Goal: Information Seeking & Learning: Check status

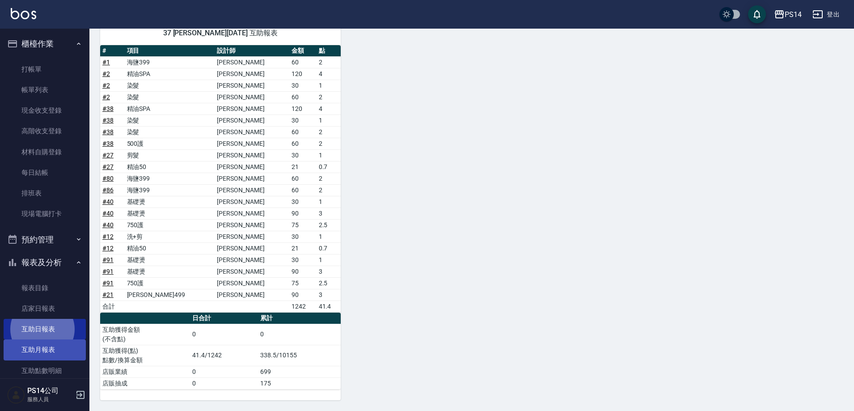
scroll to position [190, 0]
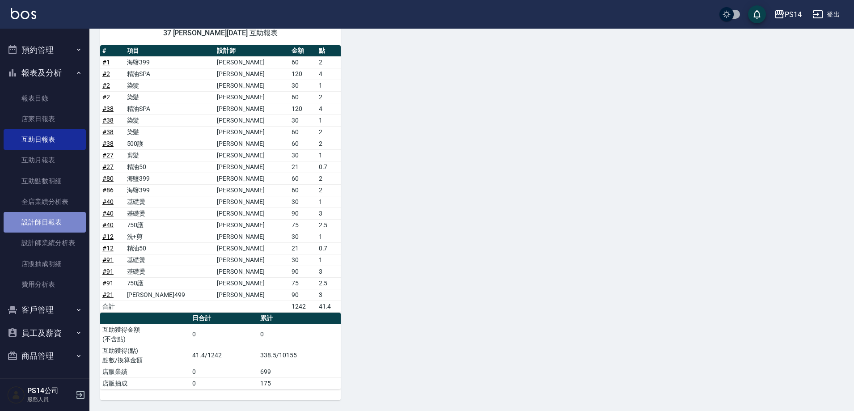
click at [46, 225] on link "設計師日報表" at bounding box center [45, 222] width 82 height 21
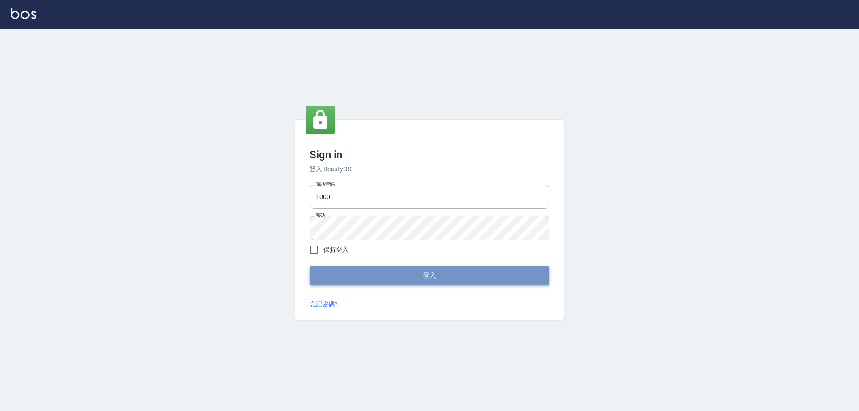
click at [436, 276] on button "登入" at bounding box center [429, 275] width 240 height 19
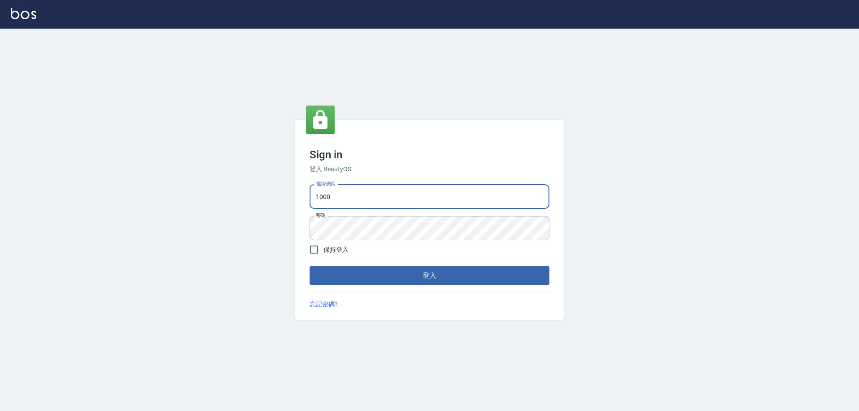
drag, startPoint x: 389, startPoint y: 199, endPoint x: 0, endPoint y: 199, distance: 389.1
click at [42, 199] on div "Sign in 登入 BeautyOS 電話號碼 1000 電話號碼 密碼 密碼 保持登入 登入 忘記密碼?" at bounding box center [429, 220] width 859 height 382
type input "0426657991"
click at [383, 276] on button "登入" at bounding box center [429, 275] width 240 height 19
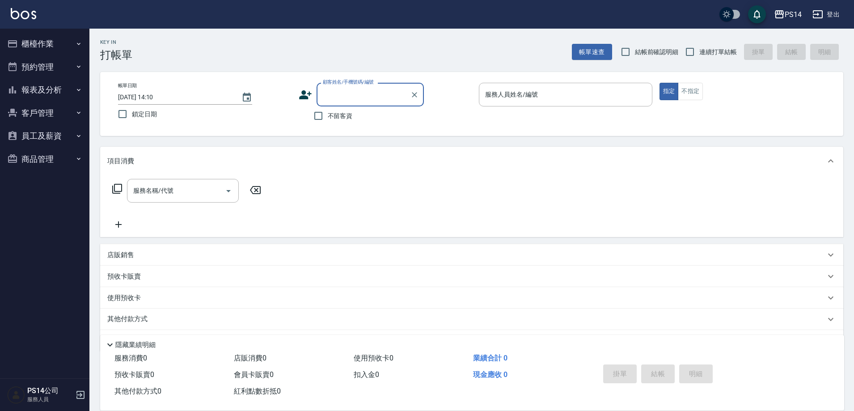
click at [56, 88] on button "報表及分析" at bounding box center [45, 89] width 82 height 23
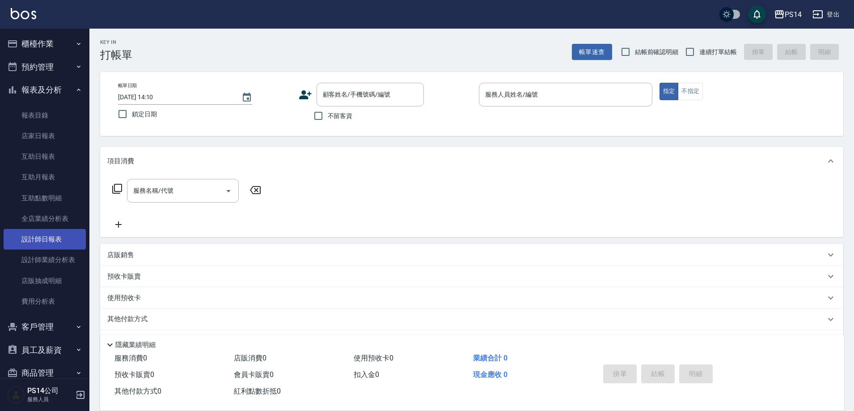
click at [42, 237] on link "設計師日報表" at bounding box center [45, 239] width 82 height 21
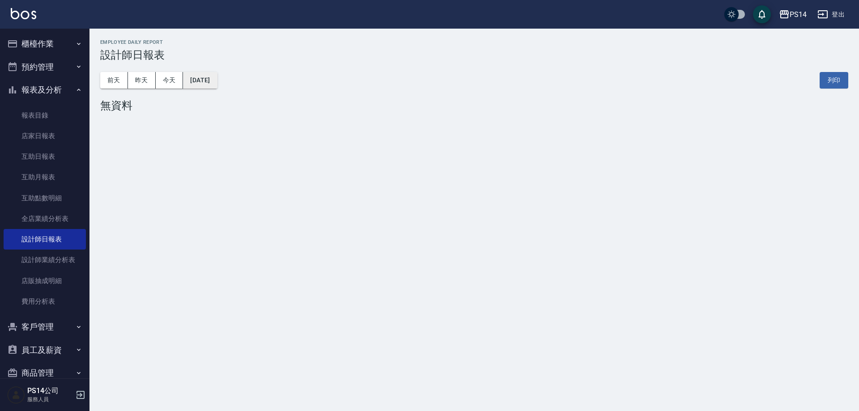
click at [217, 78] on button "[DATE]" at bounding box center [200, 80] width 34 height 17
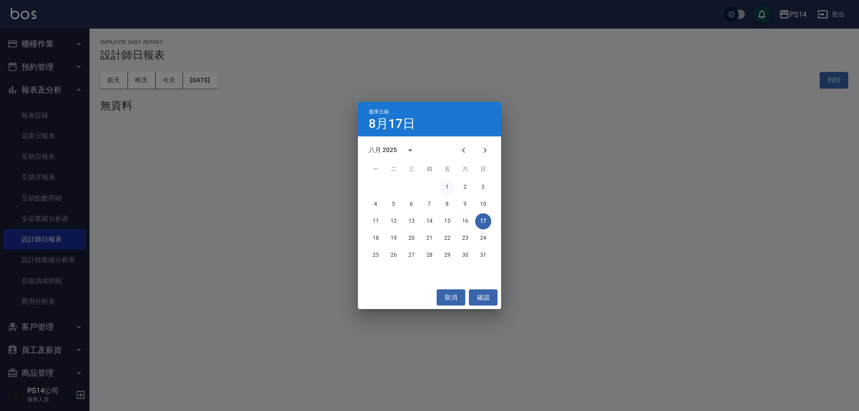
click at [451, 188] on button "1" at bounding box center [447, 187] width 16 height 16
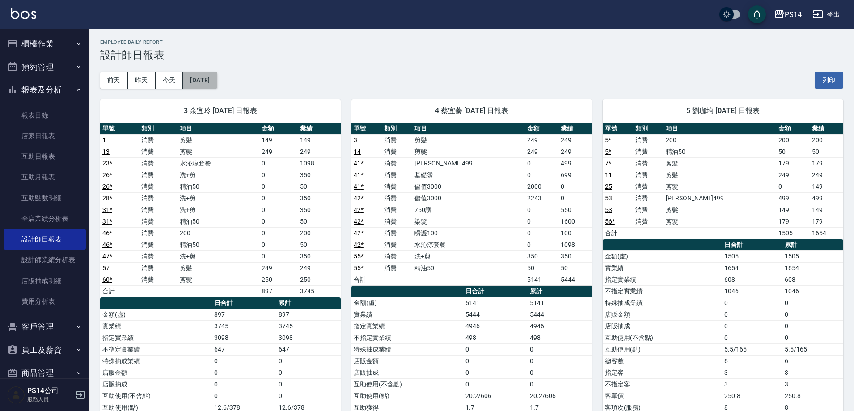
click at [206, 79] on button "2025/08/01" at bounding box center [200, 80] width 34 height 17
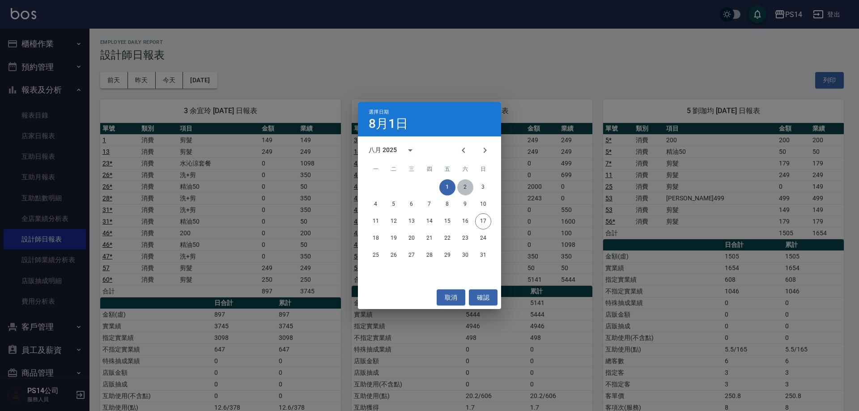
click at [467, 187] on button "2" at bounding box center [465, 187] width 16 height 16
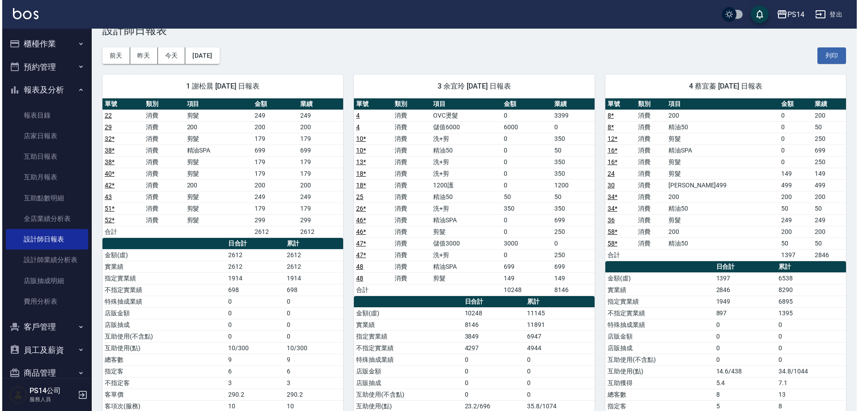
scroll to position [45, 0]
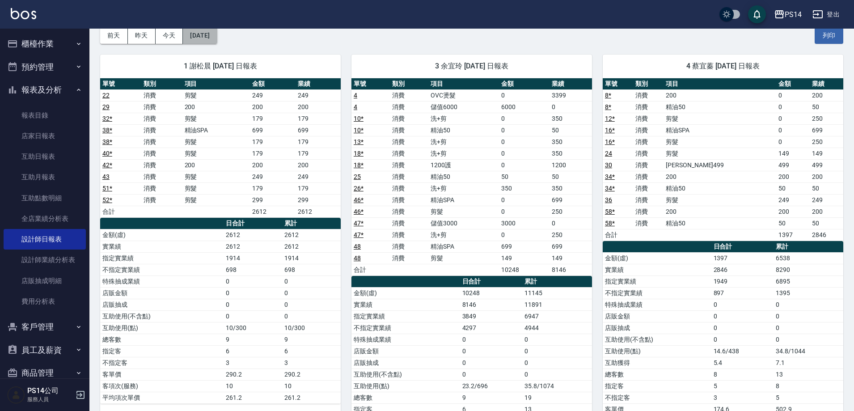
click at [211, 39] on button "2025/08/02" at bounding box center [200, 35] width 34 height 17
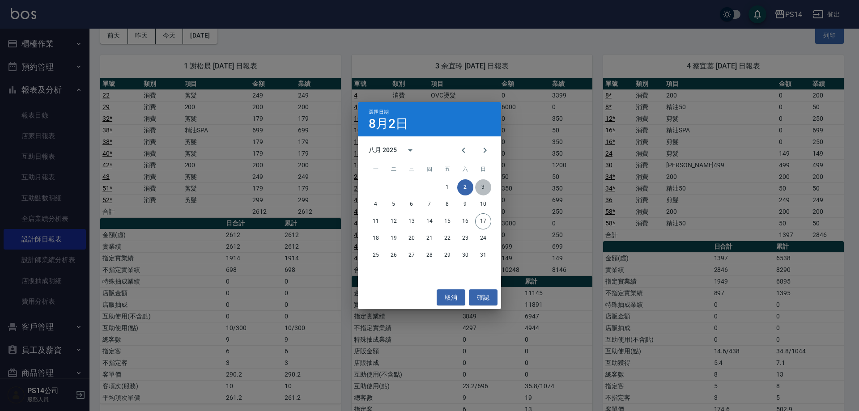
click at [484, 188] on button "3" at bounding box center [483, 187] width 16 height 16
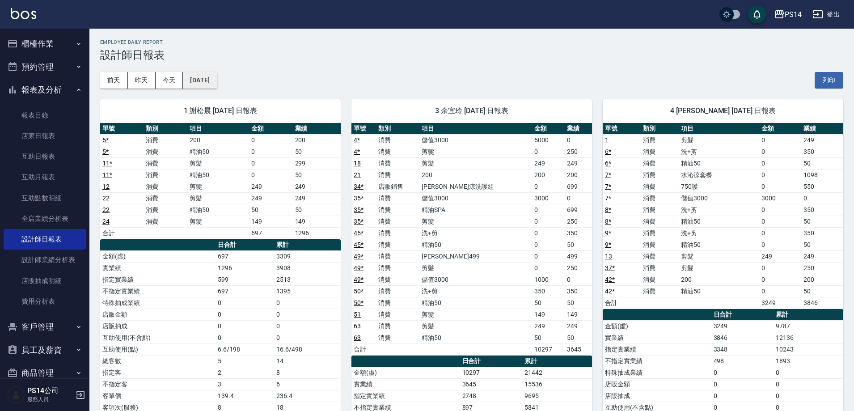
click at [209, 84] on button "2025/08/03" at bounding box center [200, 80] width 34 height 17
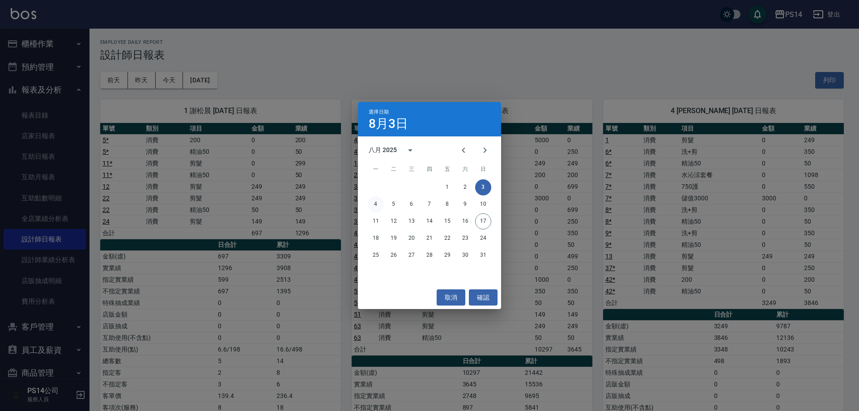
click at [368, 206] on button "4" at bounding box center [376, 204] width 16 height 16
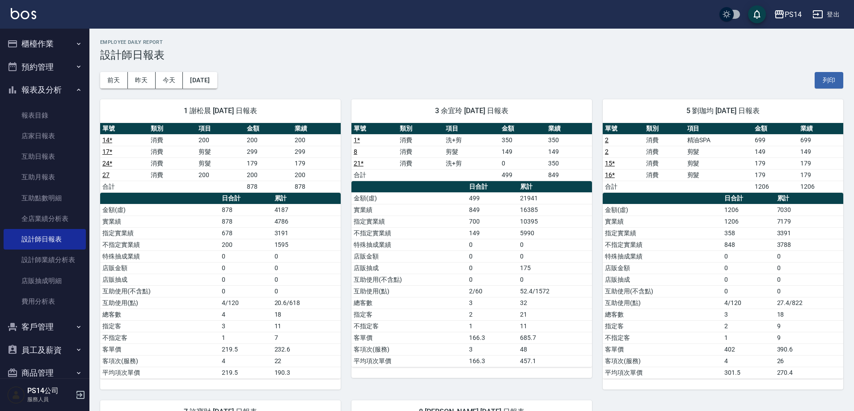
click at [221, 89] on div "1 謝松晨 08/04/2025 日報表 單號 類別 項目 金額 業績 14 * 消費 200 200 200 17 * 消費 剪髮 299 299 24 *…" at bounding box center [214, 239] width 251 height 301
click at [217, 81] on button "2025/08/04" at bounding box center [200, 80] width 34 height 17
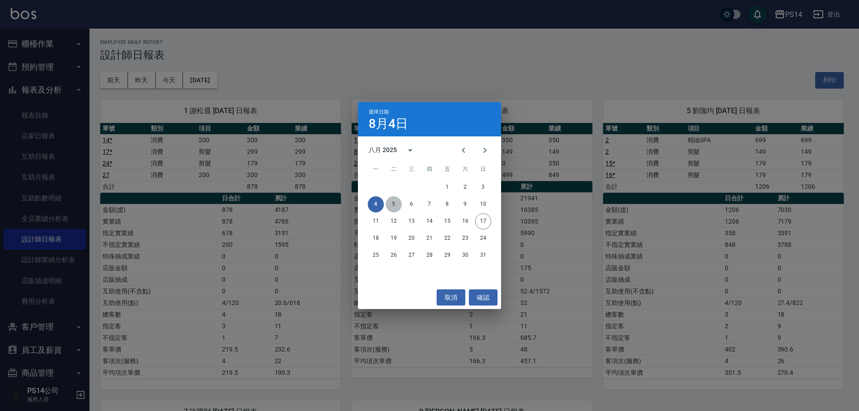
click at [393, 203] on button "5" at bounding box center [394, 204] width 16 height 16
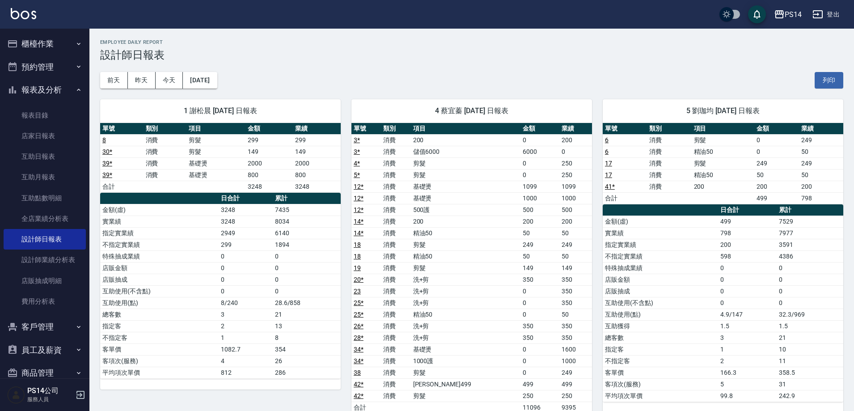
click at [213, 89] on div "1 謝松晨 08/05/2025 日報表 單號 類別 項目 金額 業績 8 消費 剪髮 299 299 30 * 消費 剪髮 149 149 39 * 消費 …" at bounding box center [214, 356] width 251 height 534
click at [213, 81] on button "2025/08/05" at bounding box center [200, 80] width 34 height 17
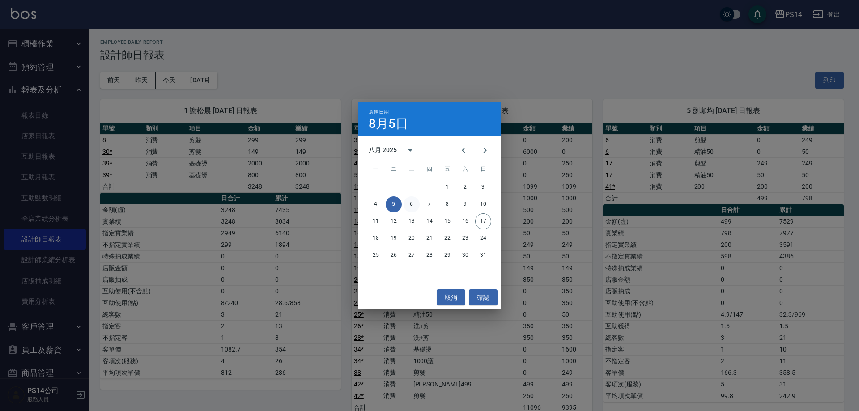
click at [414, 204] on button "6" at bounding box center [411, 204] width 16 height 16
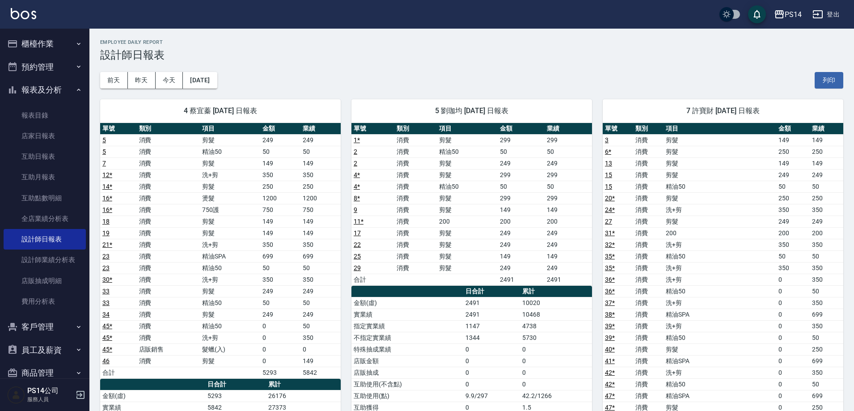
click at [211, 71] on div "前天 昨天 今天 2025/08/06 列印" at bounding box center [471, 80] width 743 height 38
click at [211, 76] on button "2025/08/06" at bounding box center [200, 80] width 34 height 17
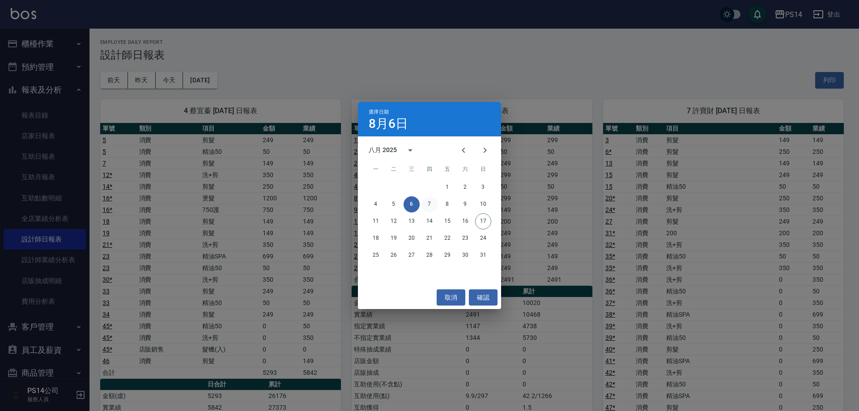
click at [431, 203] on button "7" at bounding box center [429, 204] width 16 height 16
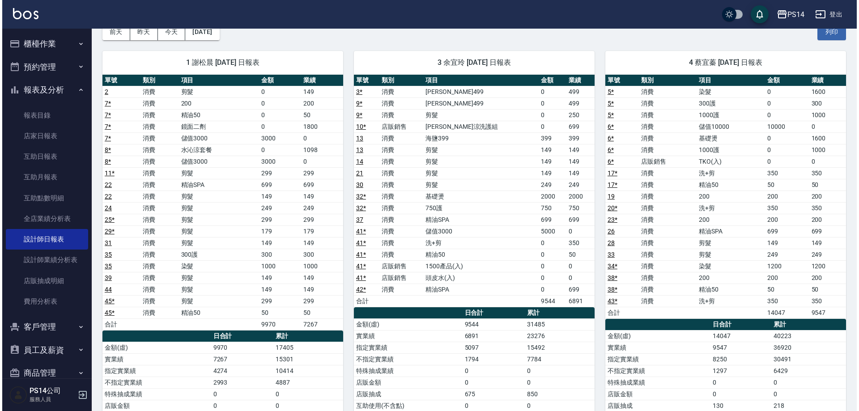
scroll to position [45, 0]
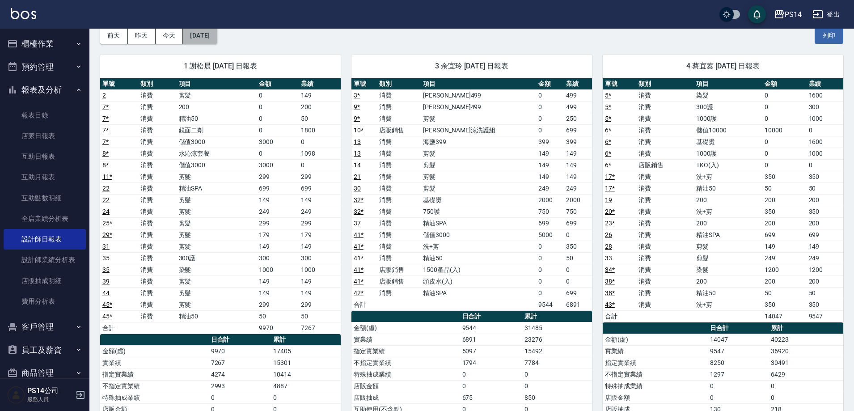
click at [208, 40] on button "2025/08/07" at bounding box center [200, 35] width 34 height 17
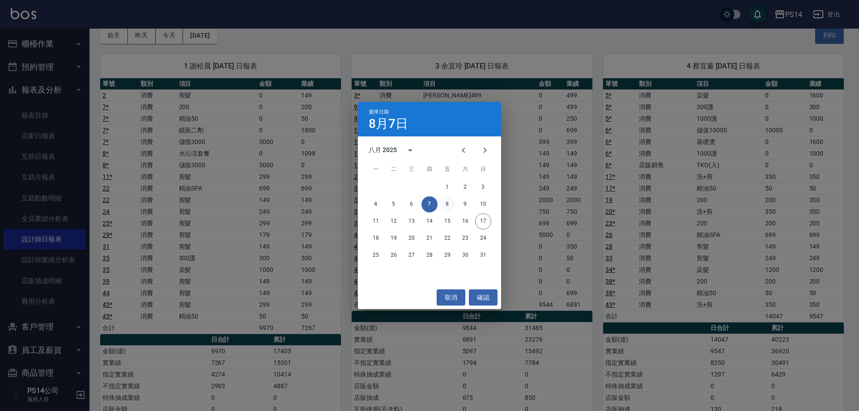
click at [443, 208] on button "8" at bounding box center [447, 204] width 16 height 16
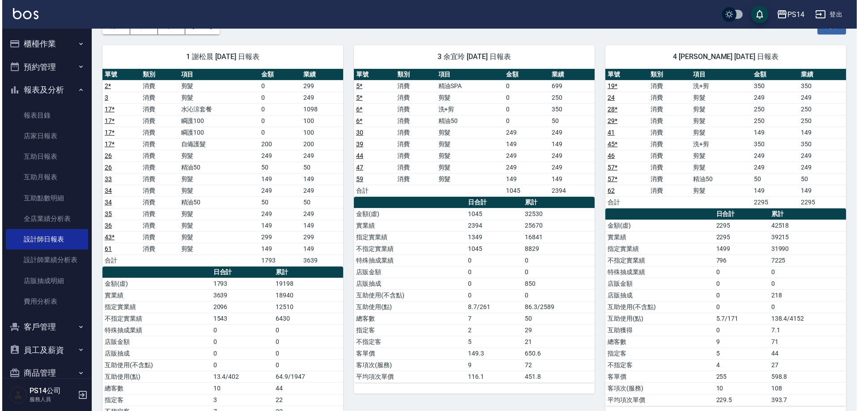
scroll to position [45, 0]
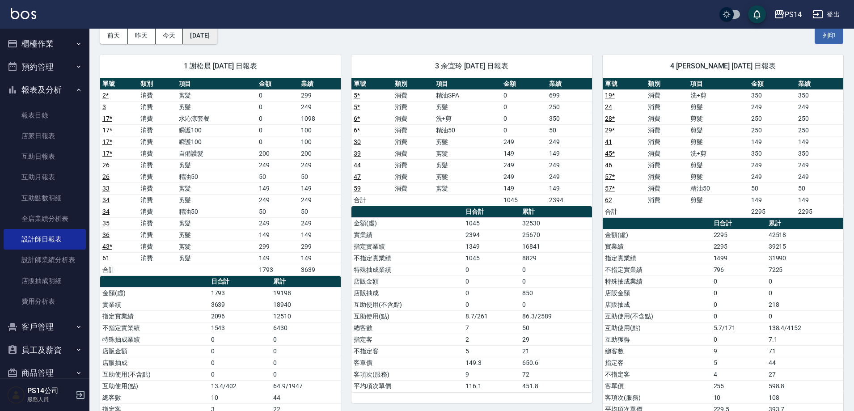
click at [217, 36] on button "2025/08/08" at bounding box center [200, 35] width 34 height 17
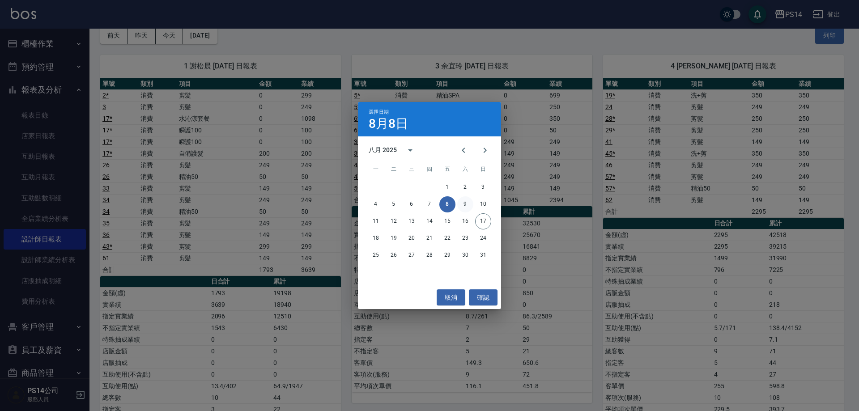
click at [467, 204] on button "9" at bounding box center [465, 204] width 16 height 16
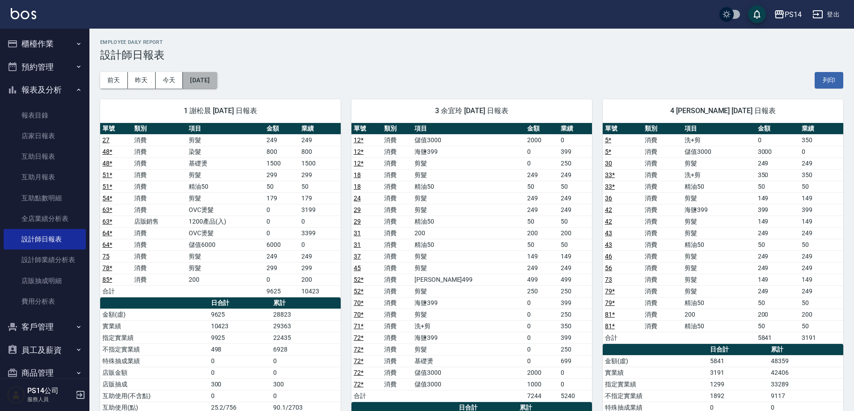
click at [214, 81] on button "2025/08/09" at bounding box center [200, 80] width 34 height 17
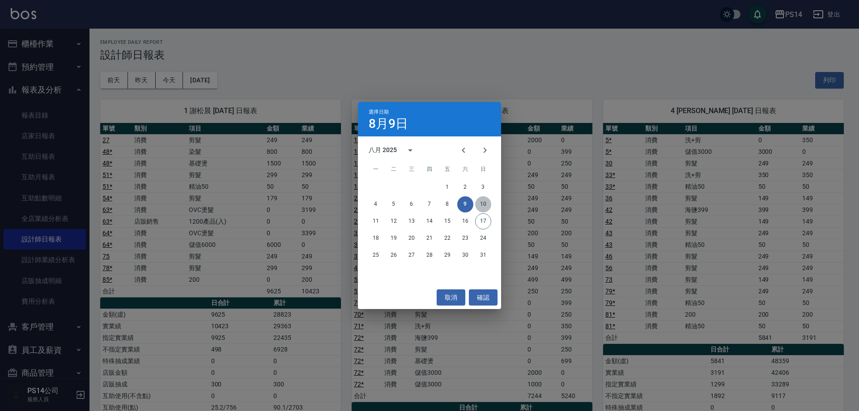
click at [484, 203] on button "10" at bounding box center [483, 204] width 16 height 16
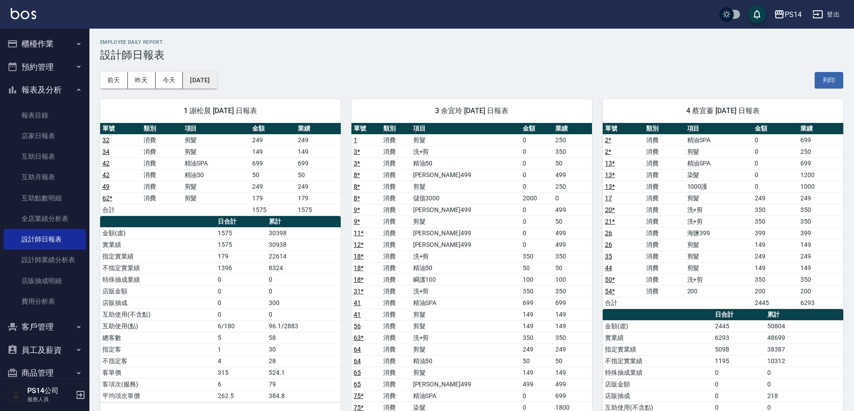
click at [199, 75] on button "2025/08/10" at bounding box center [200, 80] width 34 height 17
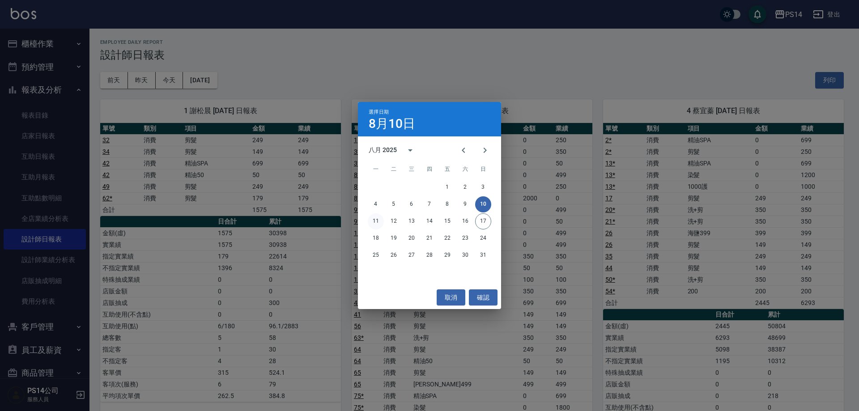
click at [374, 222] on button "11" at bounding box center [376, 221] width 16 height 16
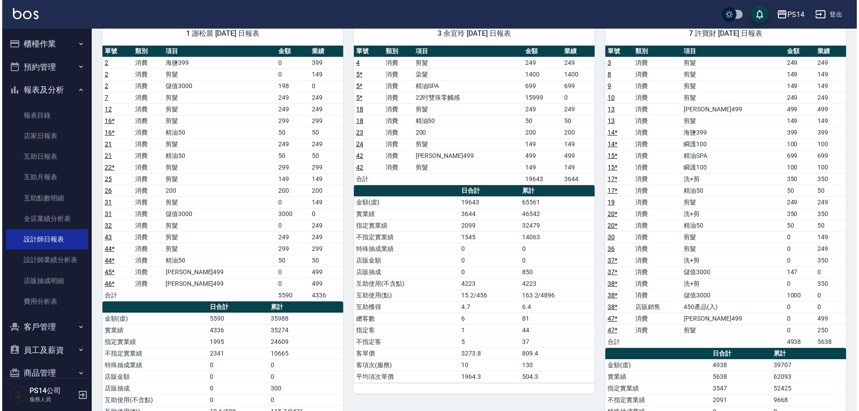
scroll to position [45, 0]
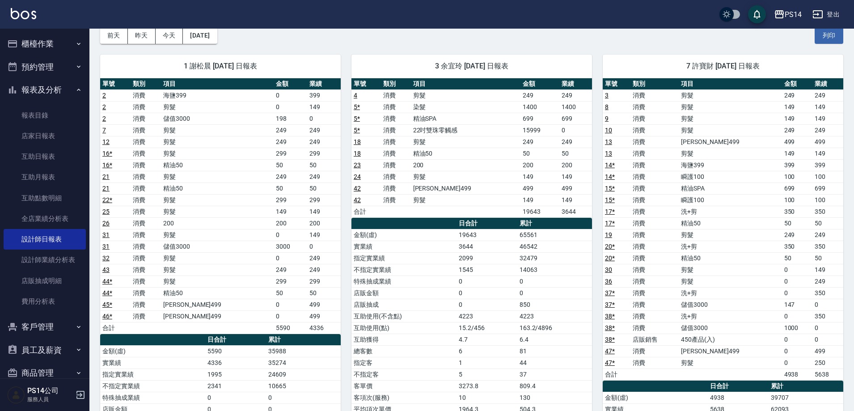
click at [199, 45] on div "1 謝松晨 08/11/2025 日報表 單號 類別 項目 金額 業績 2 消費 海鹽399 0 399 2 消費 剪髮 0 149 2 消費 儲值3000 …" at bounding box center [214, 316] width 251 height 545
click at [200, 36] on button "2025/08/11" at bounding box center [200, 35] width 34 height 17
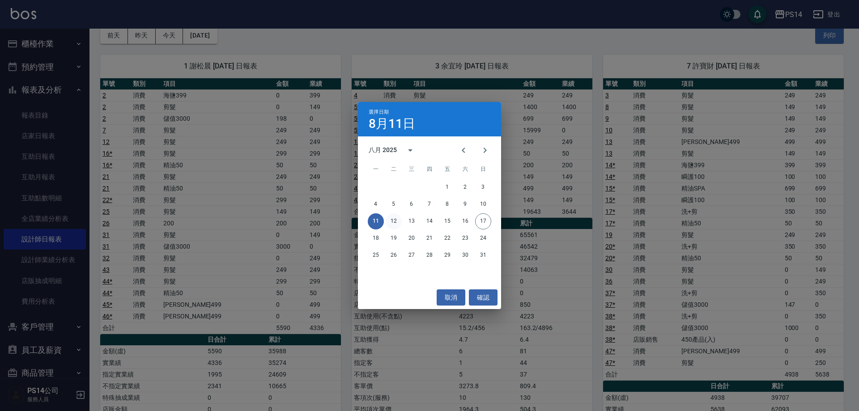
click at [392, 224] on button "12" at bounding box center [394, 221] width 16 height 16
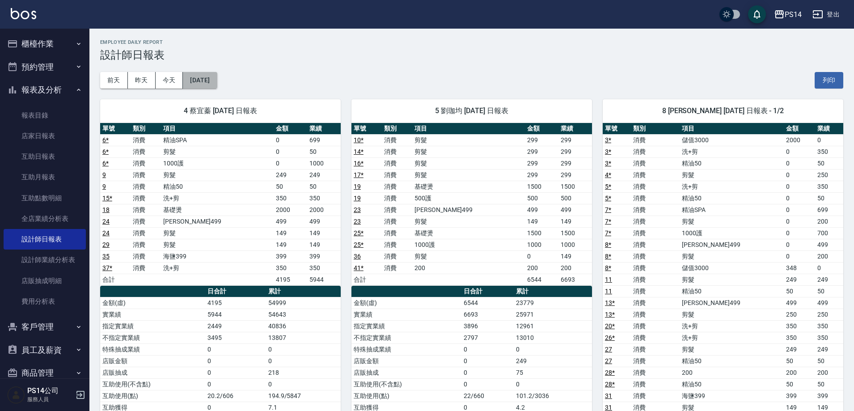
click at [209, 83] on button "2025/08/12" at bounding box center [200, 80] width 34 height 17
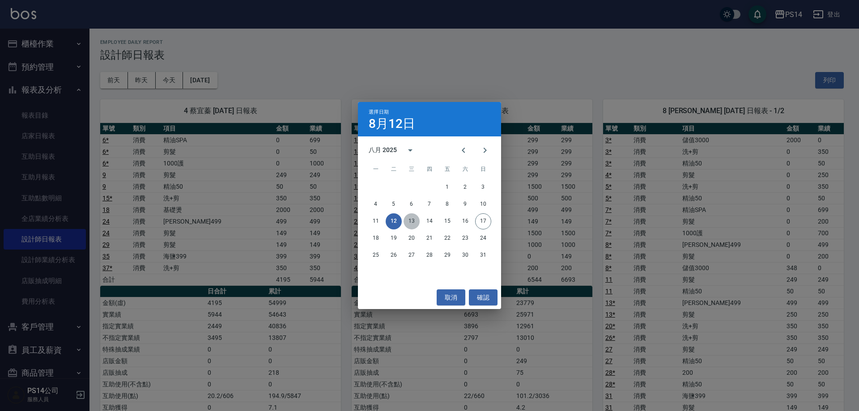
click at [414, 225] on button "13" at bounding box center [411, 221] width 16 height 16
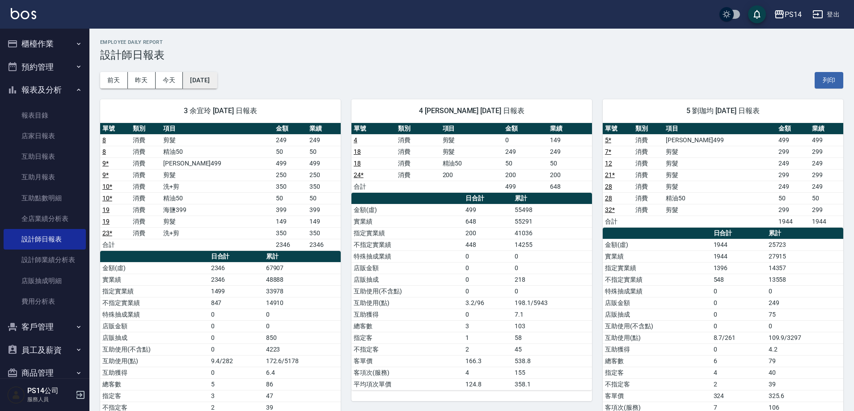
click at [217, 81] on button "2025/08/13" at bounding box center [200, 80] width 34 height 17
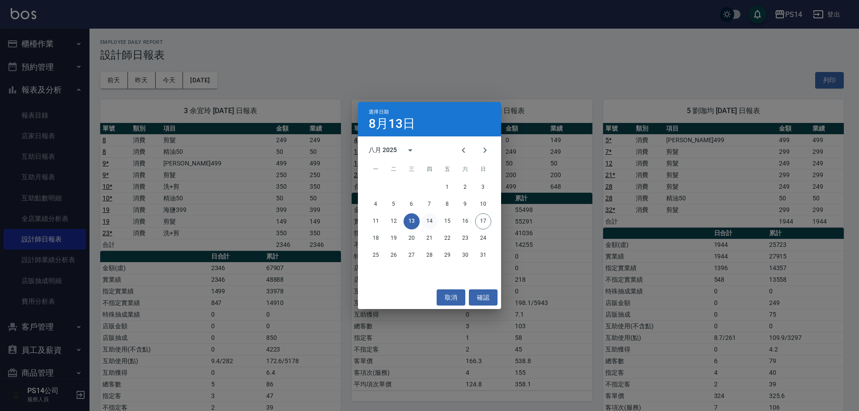
click at [426, 221] on button "14" at bounding box center [429, 221] width 16 height 16
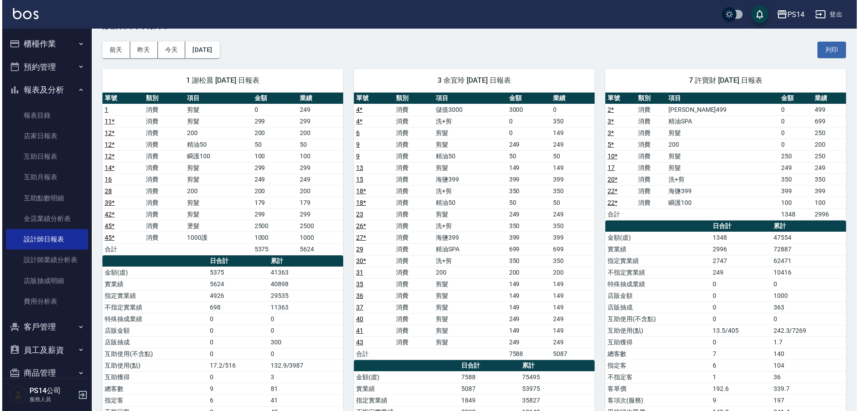
scroll to position [45, 0]
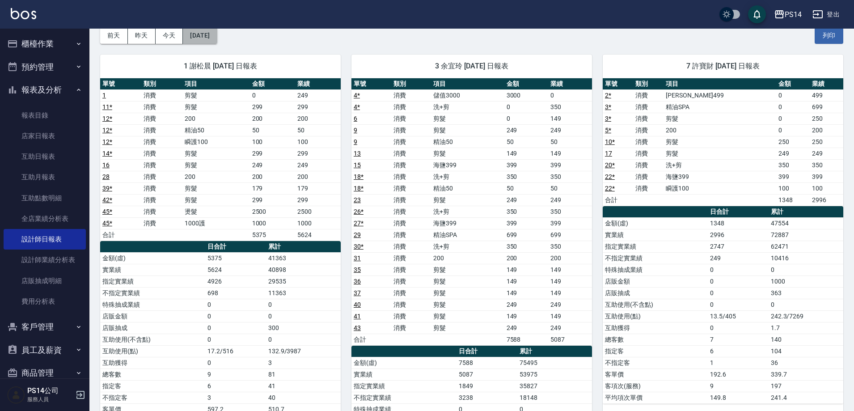
click at [208, 30] on button "2025/08/14" at bounding box center [200, 35] width 34 height 17
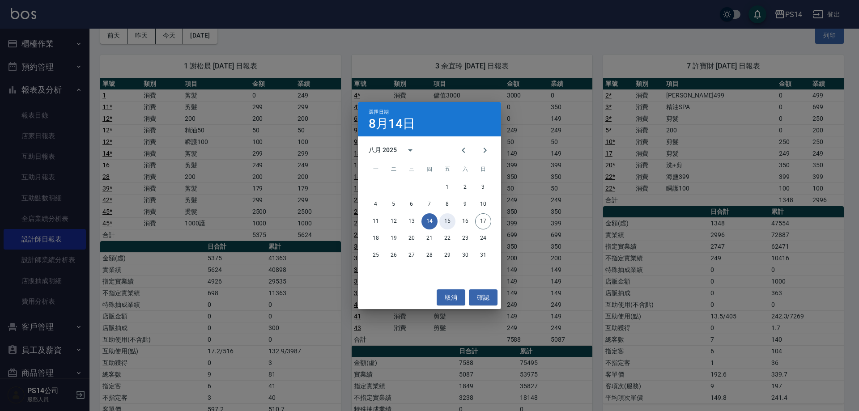
click at [453, 222] on button "15" at bounding box center [447, 221] width 16 height 16
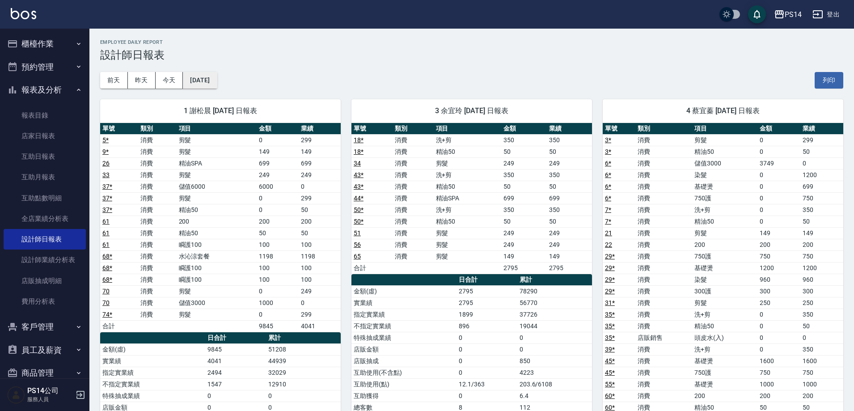
click at [198, 83] on button "2025/08/15" at bounding box center [200, 80] width 34 height 17
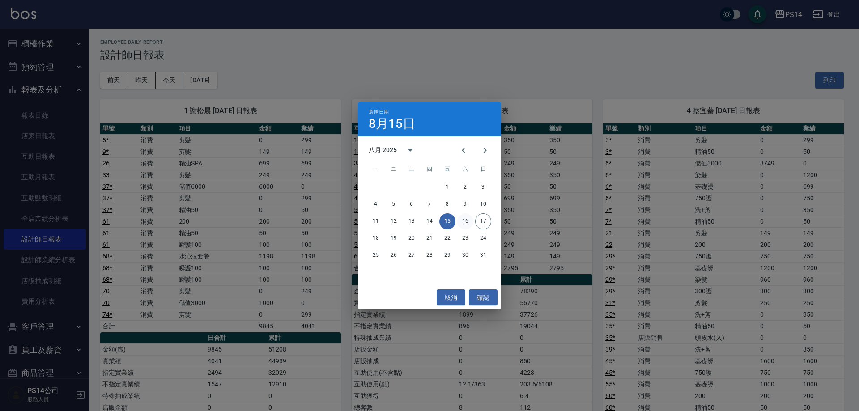
click at [466, 222] on button "16" at bounding box center [465, 221] width 16 height 16
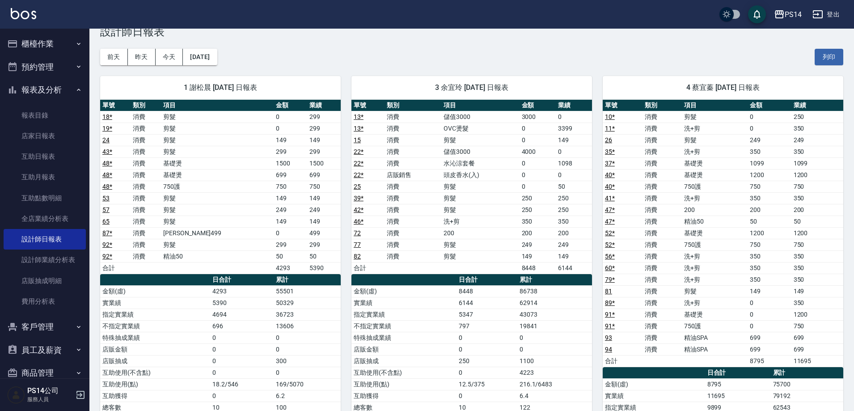
scroll to position [45, 0]
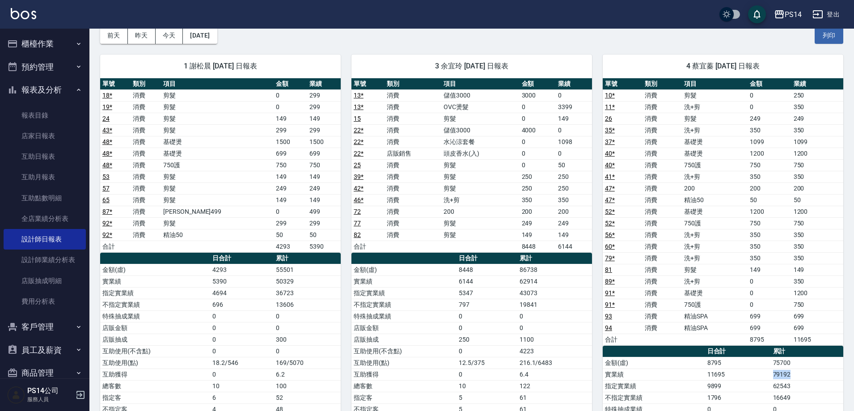
drag, startPoint x: 774, startPoint y: 376, endPoint x: 798, endPoint y: 376, distance: 24.6
click at [798, 376] on td "79192" at bounding box center [807, 375] width 72 height 12
click at [789, 375] on td "79192" at bounding box center [807, 375] width 72 height 12
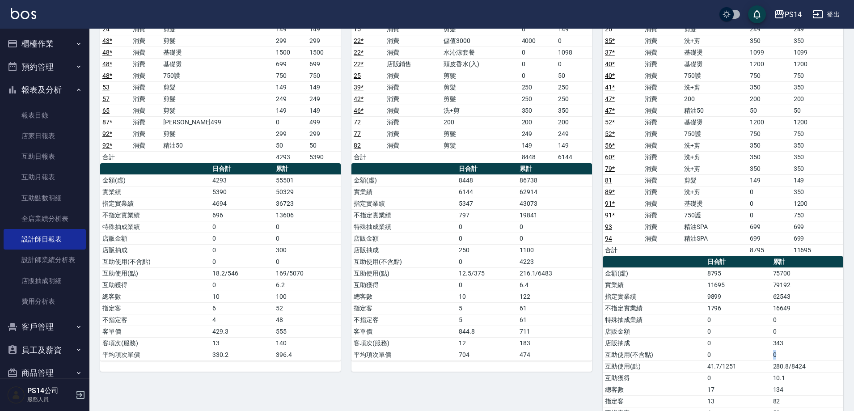
drag, startPoint x: 774, startPoint y: 356, endPoint x: 782, endPoint y: 357, distance: 8.1
click at [782, 357] on td "0" at bounding box center [807, 355] width 72 height 12
click at [779, 356] on td "0" at bounding box center [807, 355] width 72 height 12
click at [776, 355] on td "0" at bounding box center [807, 355] width 72 height 12
drag, startPoint x: 774, startPoint y: 344, endPoint x: 795, endPoint y: 343, distance: 21.0
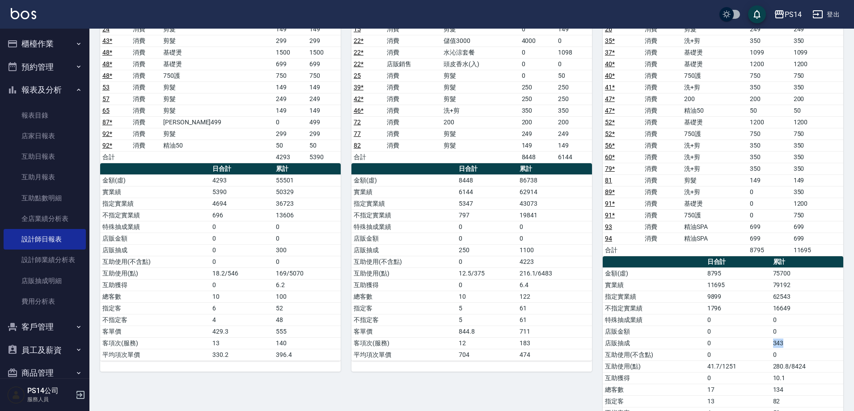
click at [795, 343] on td "343" at bounding box center [807, 343] width 72 height 12
click at [790, 350] on td "0" at bounding box center [807, 355] width 72 height 12
drag, startPoint x: 768, startPoint y: 341, endPoint x: 813, endPoint y: 342, distance: 44.3
click at [813, 342] on tr "店販抽成 0 343" at bounding box center [723, 343] width 241 height 12
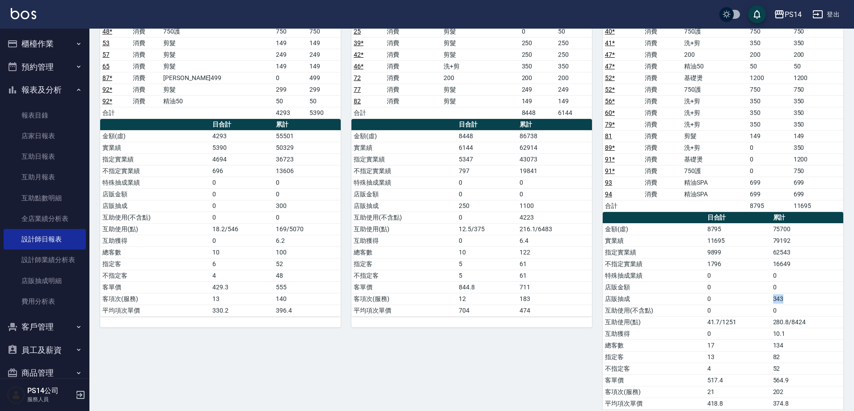
scroll to position [179, 0]
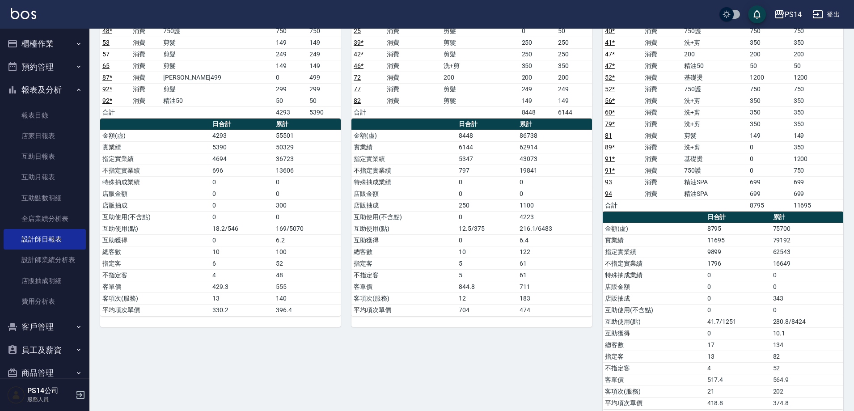
click at [788, 316] on td "280.8/8424" at bounding box center [807, 322] width 72 height 12
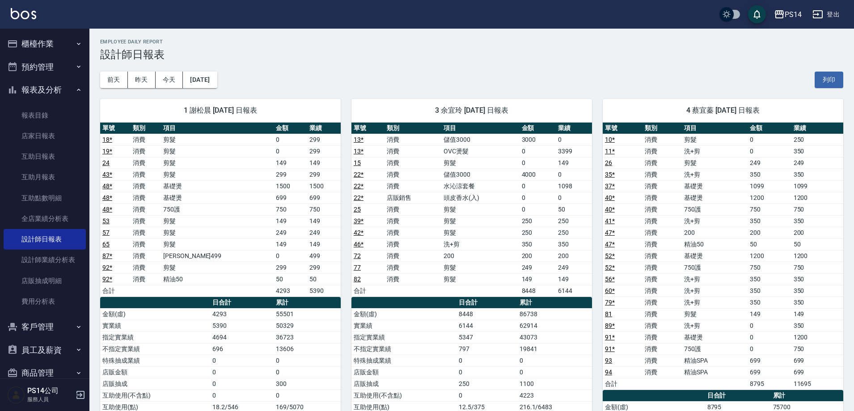
scroll to position [0, 0]
